Goal: Task Accomplishment & Management: Manage account settings

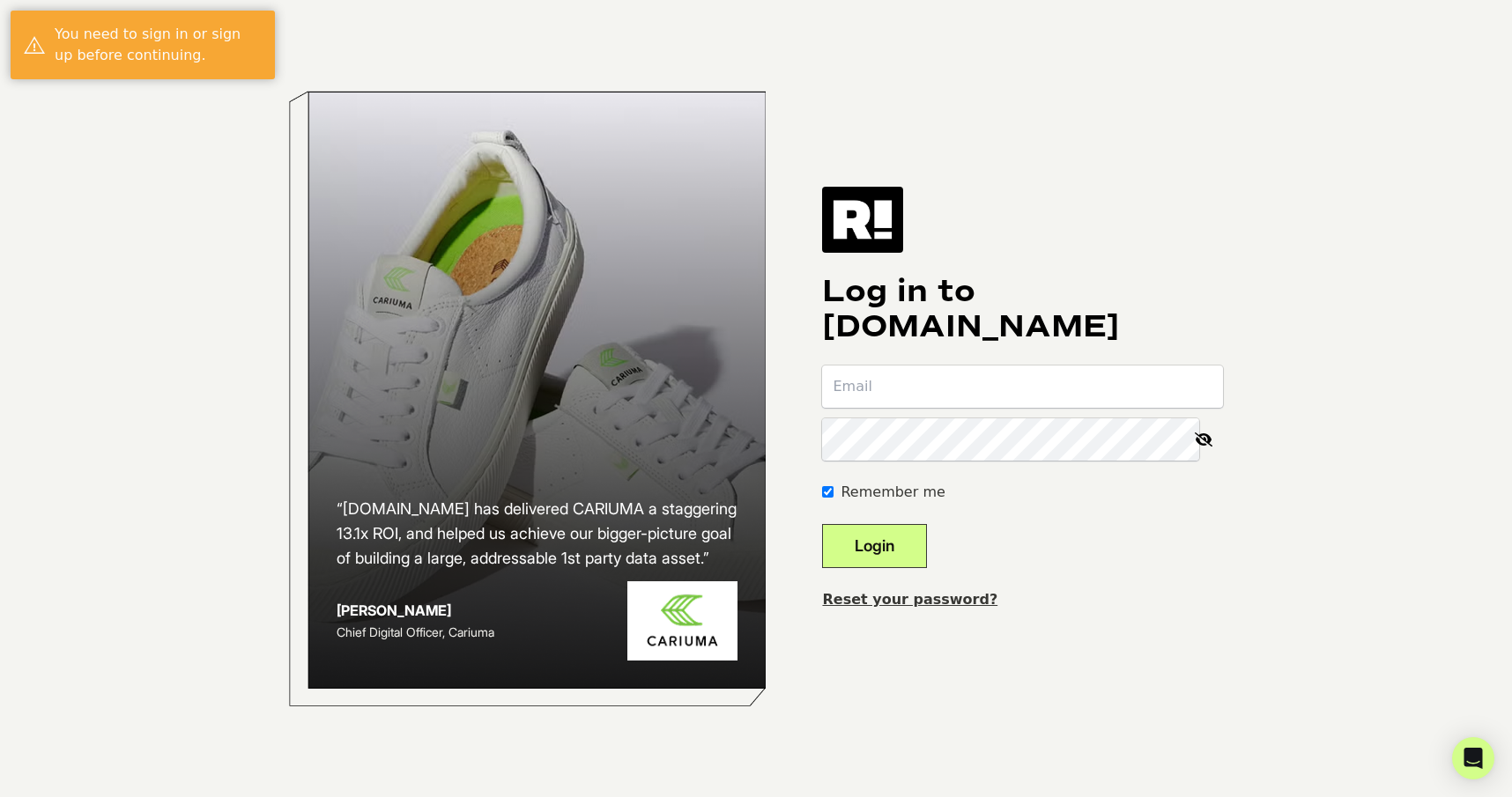
click at [913, 415] on form "Remember me Login" at bounding box center [1022, 466] width 401 height 202
click at [913, 387] on input "email" at bounding box center [1022, 386] width 401 height 43
type input "steve@brooklyncandlestudio.com"
click at [922, 542] on button "Login" at bounding box center [874, 546] width 105 height 44
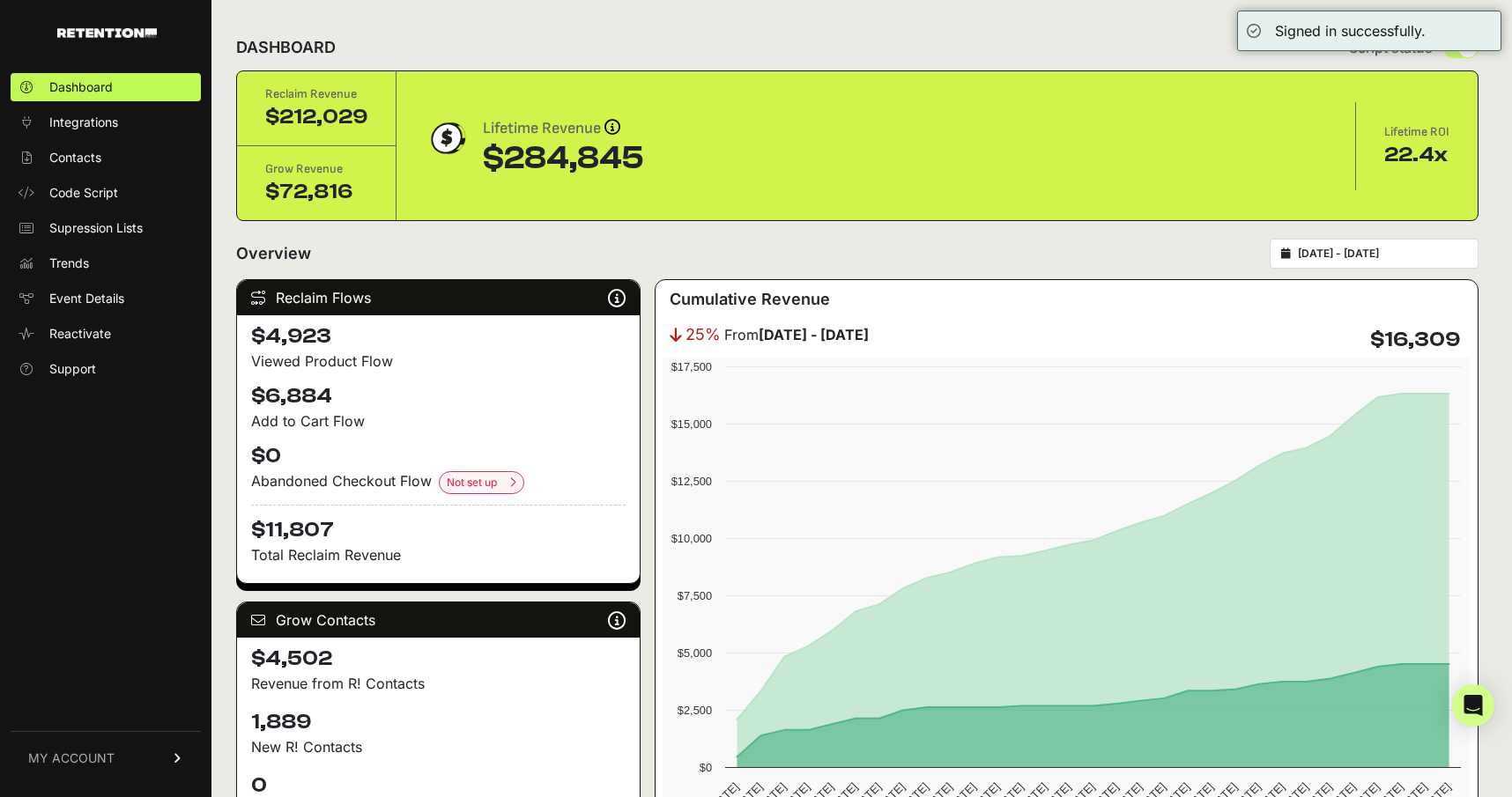
click at [904, 29] on div "DASHBOARD Script status" at bounding box center [857, 47] width 1243 height 46
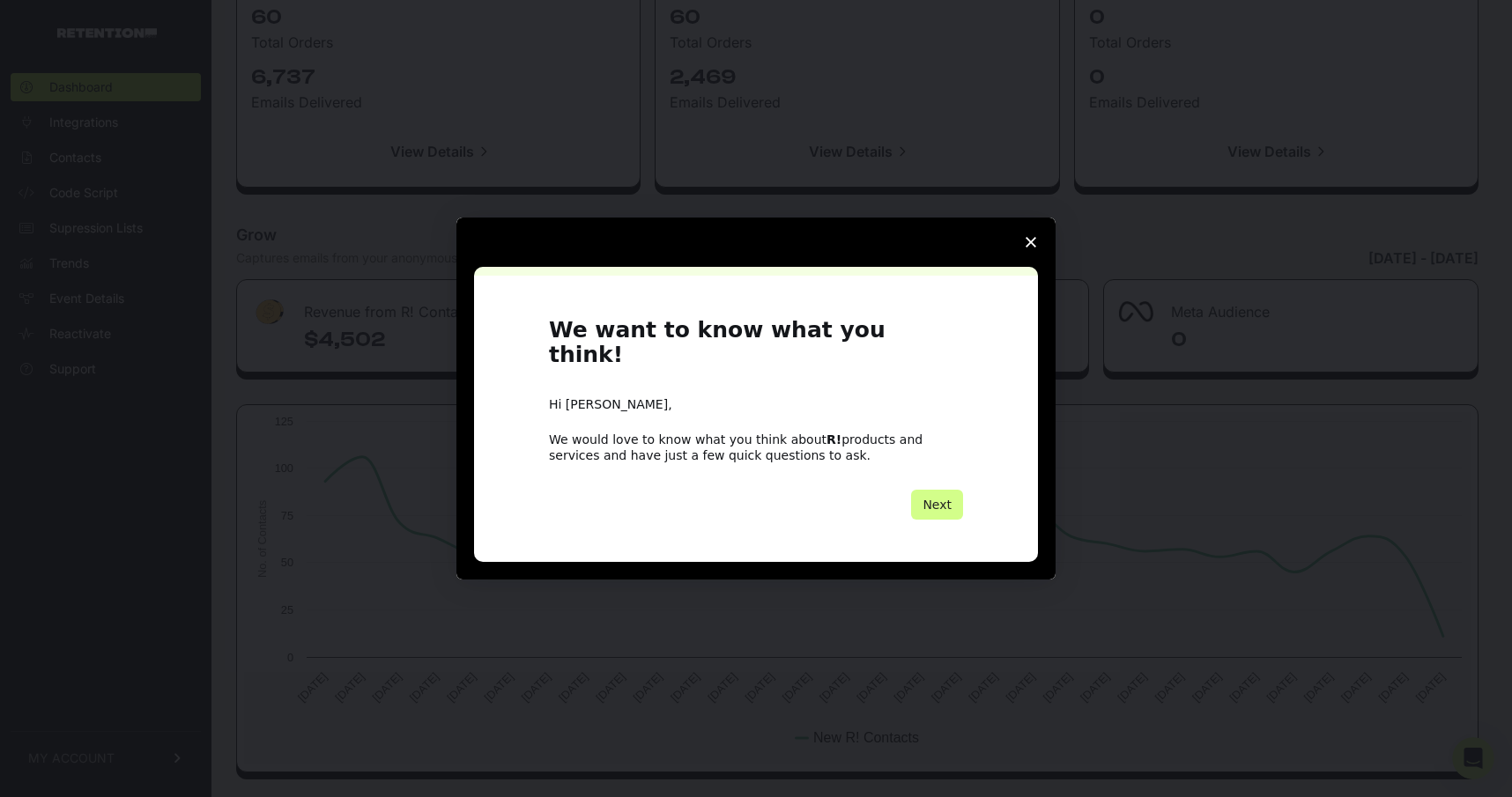
click at [1029, 248] on polygon "Close survey" at bounding box center [1031, 242] width 11 height 11
